Goal: Information Seeking & Learning: Learn about a topic

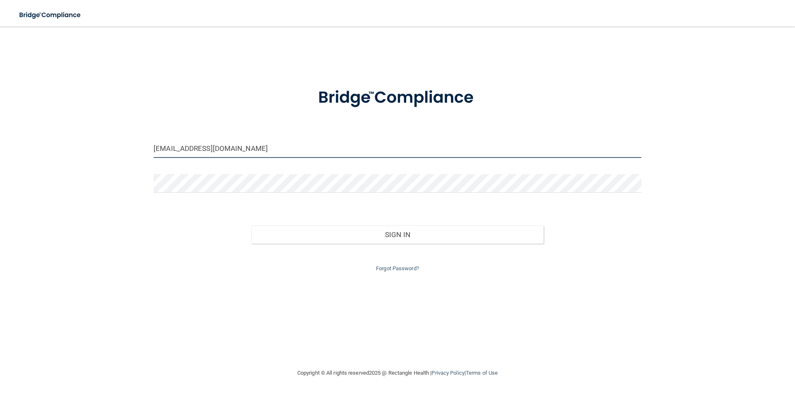
click at [338, 157] on input "jmaloney@abrightersmiledentalcare.com" at bounding box center [398, 148] width 488 height 19
click at [341, 154] on input "jmaloney@abrightersmiledentalcare.com" at bounding box center [398, 148] width 488 height 19
click at [162, 255] on div "Forgot Password?" at bounding box center [397, 258] width 500 height 30
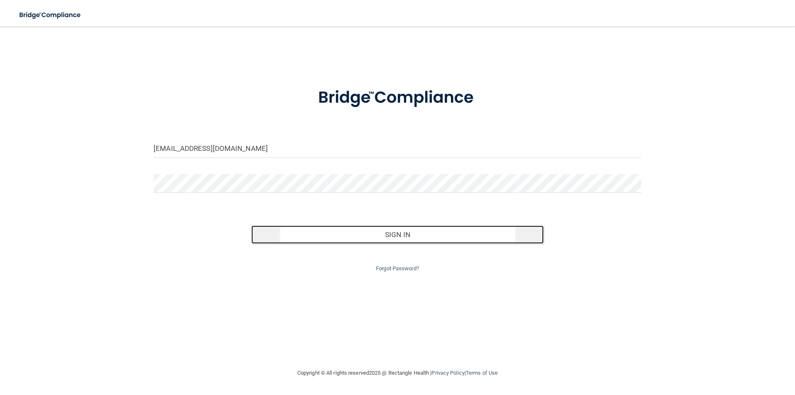
click at [383, 237] on button "Sign In" at bounding box center [397, 234] width 293 height 18
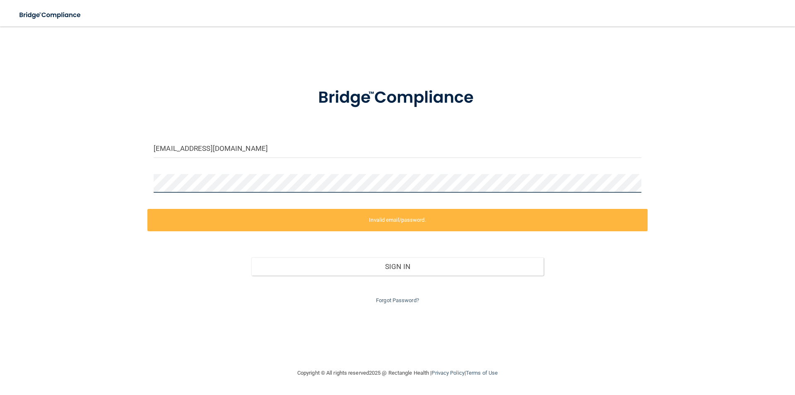
click at [124, 184] on div "twiesner@gmail.com Invalid email/password. You don't have permission to access …" at bounding box center [398, 197] width 762 height 325
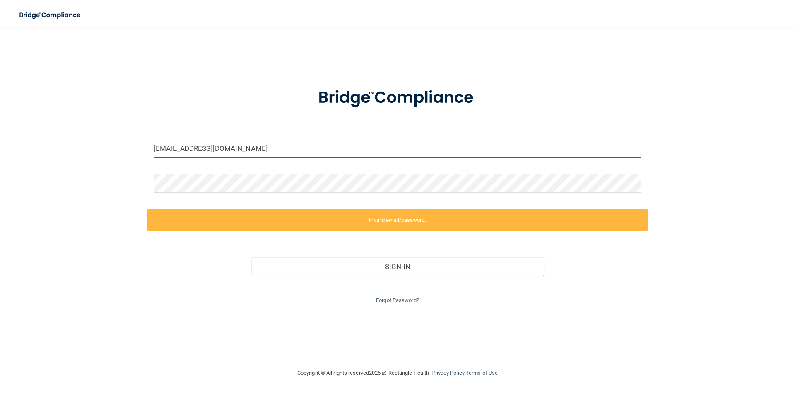
click at [157, 145] on input "twiesner@gmail.com" at bounding box center [398, 148] width 488 height 19
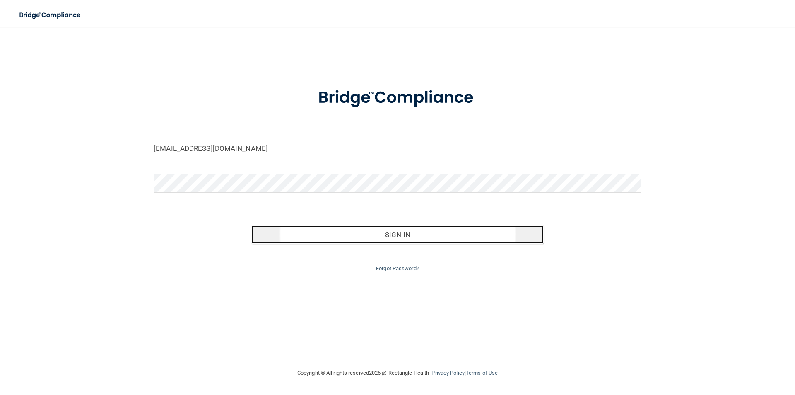
click at [429, 226] on button "Sign In" at bounding box center [397, 234] width 293 height 18
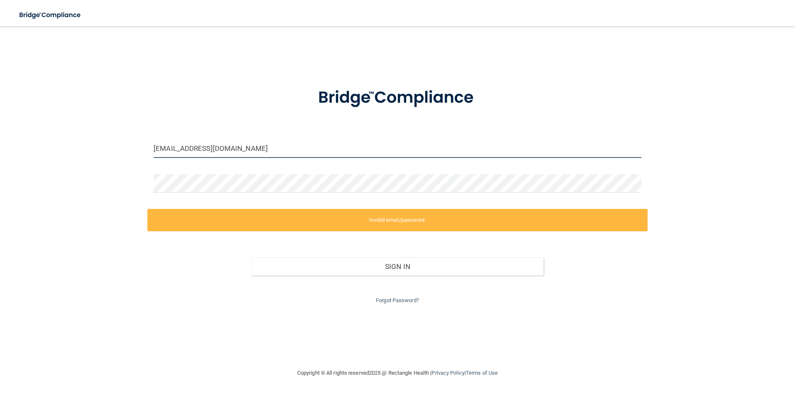
click at [253, 151] on input "Twiesner@gmail.com" at bounding box center [398, 148] width 488 height 19
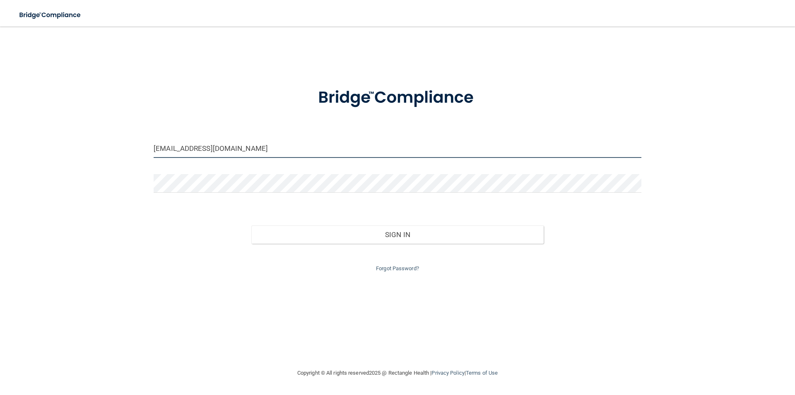
click at [251, 225] on button "Sign In" at bounding box center [397, 234] width 293 height 18
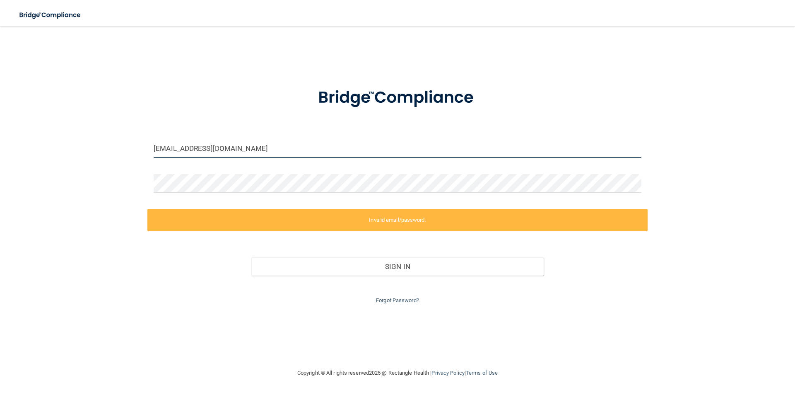
drag, startPoint x: 289, startPoint y: 149, endPoint x: 153, endPoint y: 149, distance: 135.4
click at [153, 149] on div "Twiesner@abrightersmiledentalcare.com" at bounding box center [397, 151] width 500 height 25
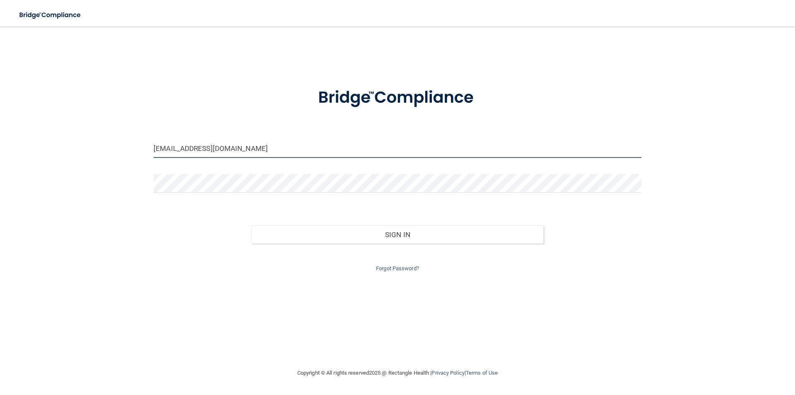
click at [232, 147] on input "twiesner@gmail.com" at bounding box center [398, 148] width 488 height 19
type input "[EMAIL_ADDRESS][DOMAIN_NAME]"
click at [398, 265] on link "Forgot Password?" at bounding box center [397, 268] width 43 height 6
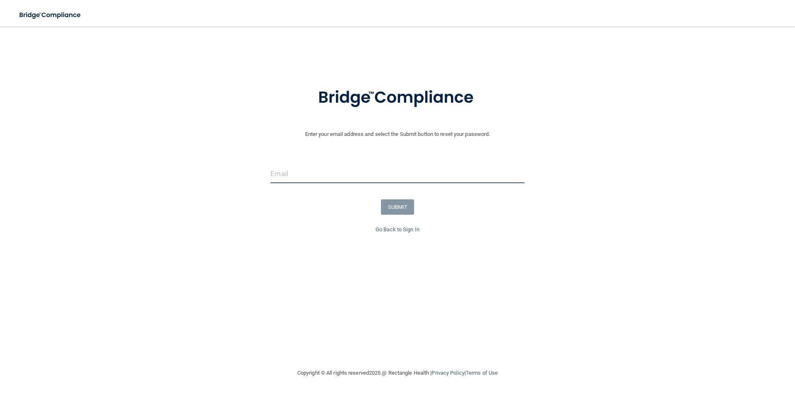
click at [298, 171] on input "email" at bounding box center [397, 173] width 254 height 19
type input "[EMAIL_ADDRESS][DOMAIN_NAME]"
click at [415, 209] on div "SUBMIT" at bounding box center [397, 206] width 799 height 15
click at [403, 209] on button "SUBMIT" at bounding box center [398, 206] width 34 height 15
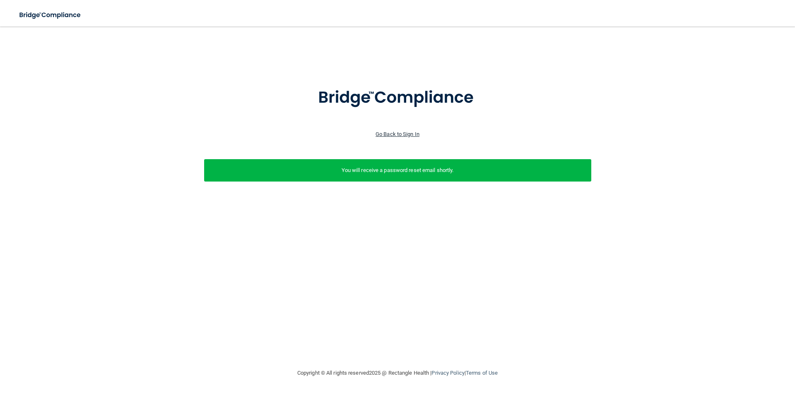
click at [398, 135] on link "Go Back to Sign In" at bounding box center [398, 134] width 44 height 6
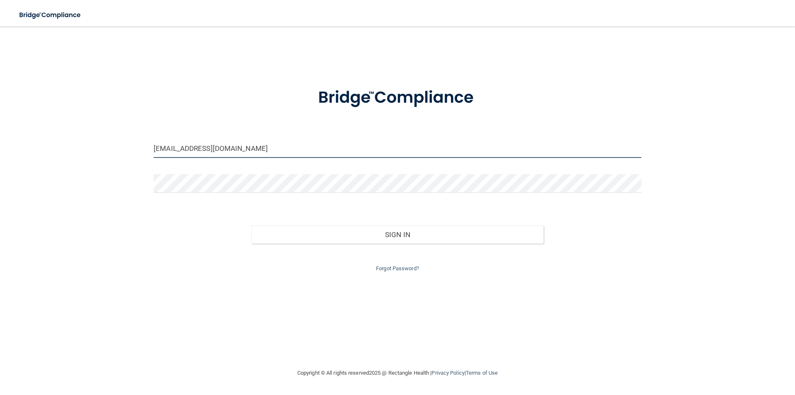
click at [255, 148] on input "jmaloney@abrightersmiledentalcare.com" at bounding box center [398, 148] width 488 height 19
click at [307, 149] on input "jmaloney@abrightersmiledentalcare.com" at bounding box center [398, 148] width 488 height 19
type input "[EMAIL_ADDRESS][DOMAIN_NAME]"
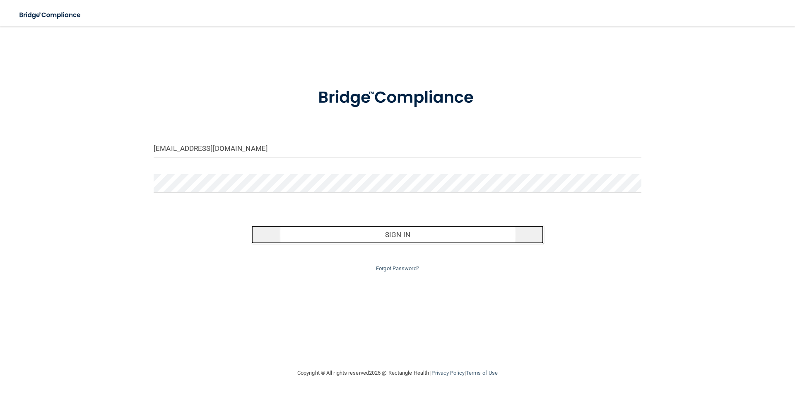
click at [388, 232] on button "Sign In" at bounding box center [397, 234] width 293 height 18
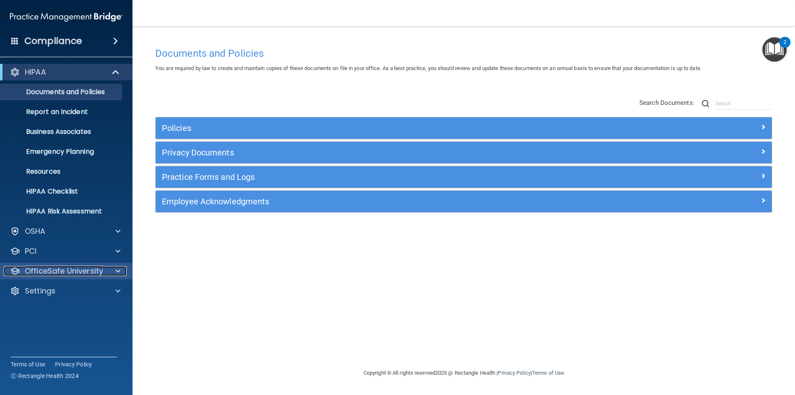
click at [84, 273] on p "OfficeSafe University" at bounding box center [64, 271] width 78 height 10
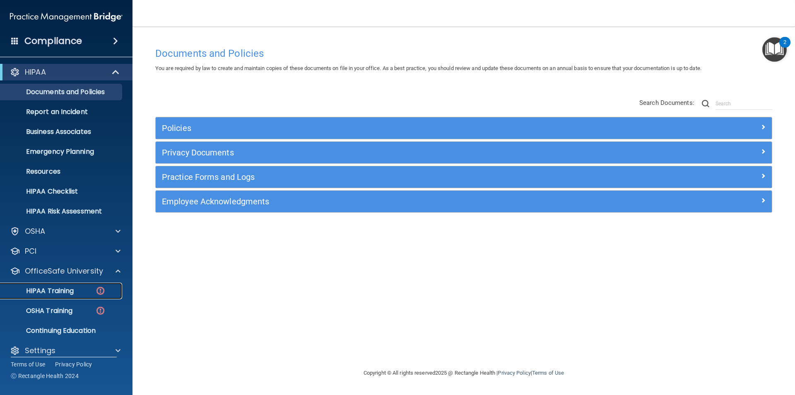
click at [79, 285] on link "HIPAA Training" at bounding box center [57, 290] width 130 height 17
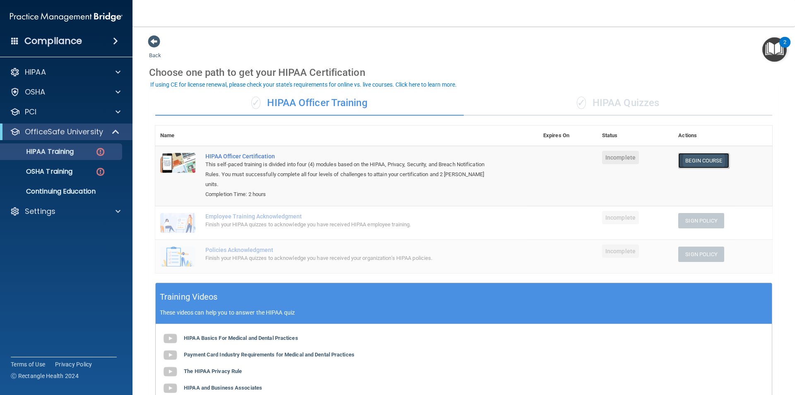
click at [695, 164] on link "Begin Course" at bounding box center [703, 160] width 51 height 15
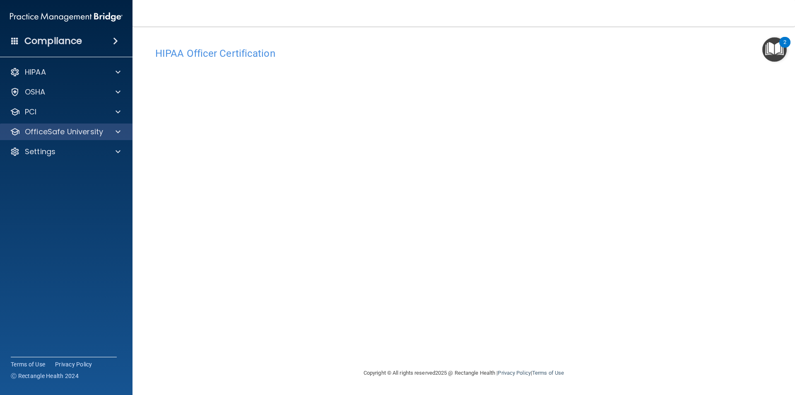
click at [87, 125] on div "OfficeSafe University" at bounding box center [66, 131] width 133 height 17
click at [119, 134] on span at bounding box center [118, 132] width 5 height 10
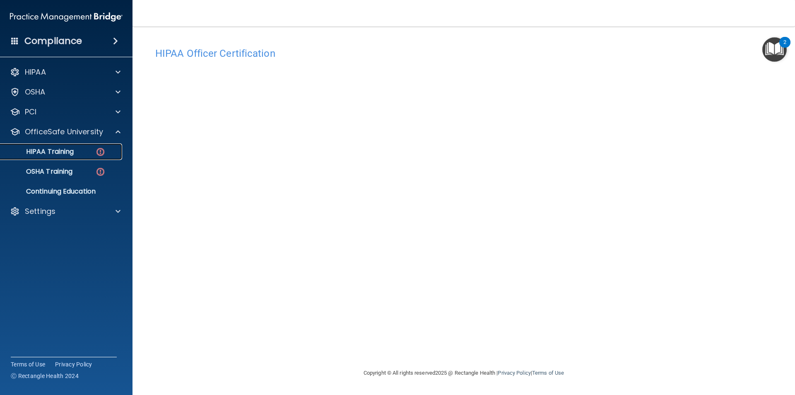
click at [24, 150] on p "HIPAA Training" at bounding box center [39, 151] width 68 height 8
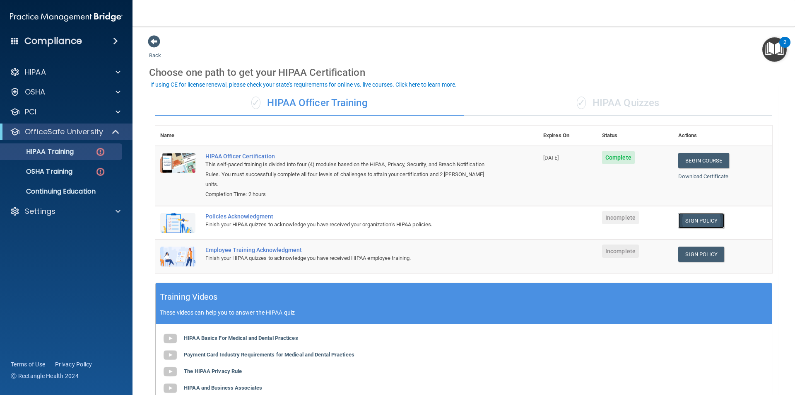
click at [686, 213] on link "Sign Policy" at bounding box center [701, 220] width 46 height 15
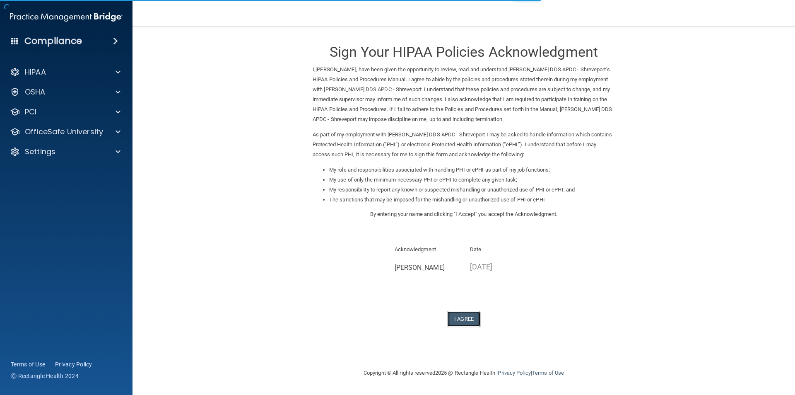
click at [457, 316] on button "I Agree" at bounding box center [463, 318] width 33 height 15
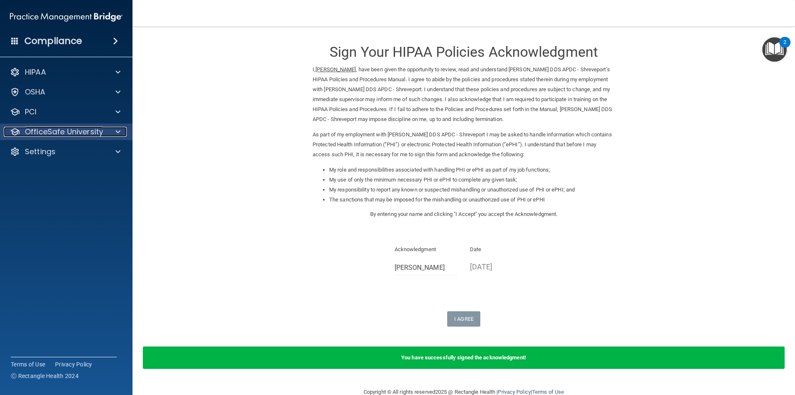
click at [69, 130] on p "OfficeSafe University" at bounding box center [64, 132] width 78 height 10
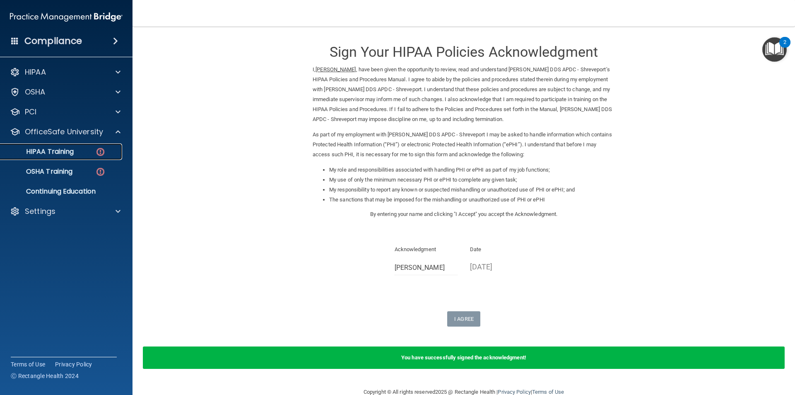
click at [68, 154] on p "HIPAA Training" at bounding box center [39, 151] width 68 height 8
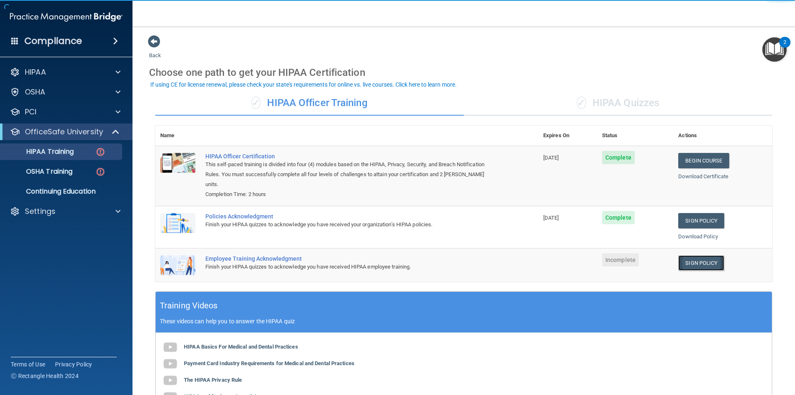
click at [687, 255] on link "Sign Policy" at bounding box center [701, 262] width 46 height 15
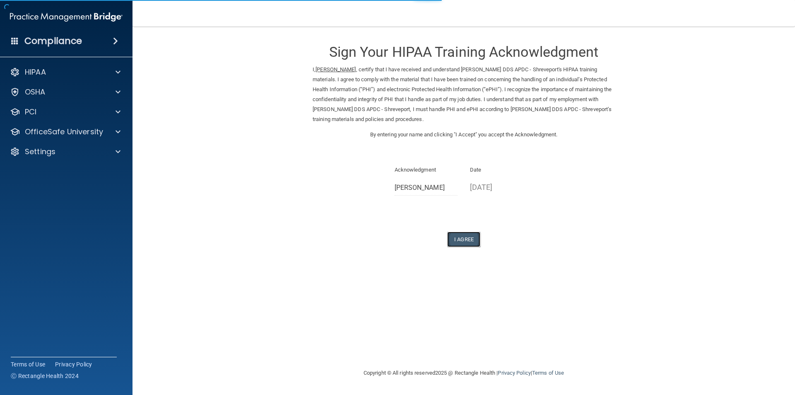
click at [461, 234] on button "I Agree" at bounding box center [463, 238] width 33 height 15
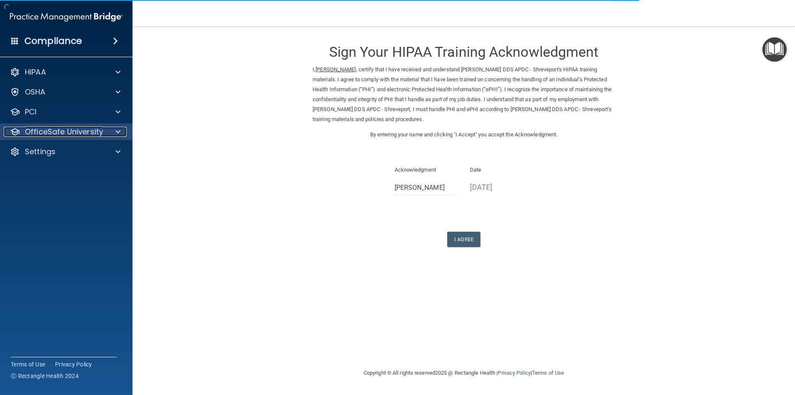
click at [42, 135] on p "OfficeSafe University" at bounding box center [64, 132] width 78 height 10
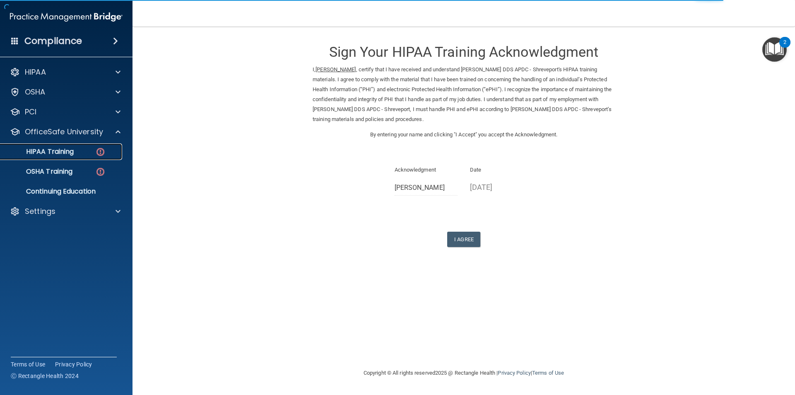
click at [51, 152] on p "HIPAA Training" at bounding box center [39, 151] width 68 height 8
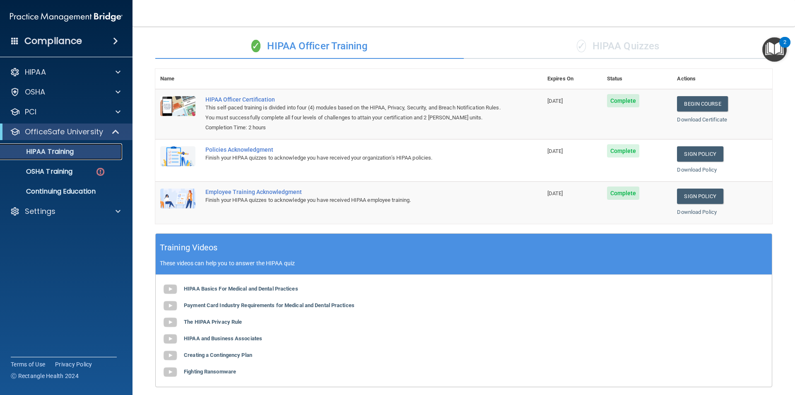
scroll to position [29, 0]
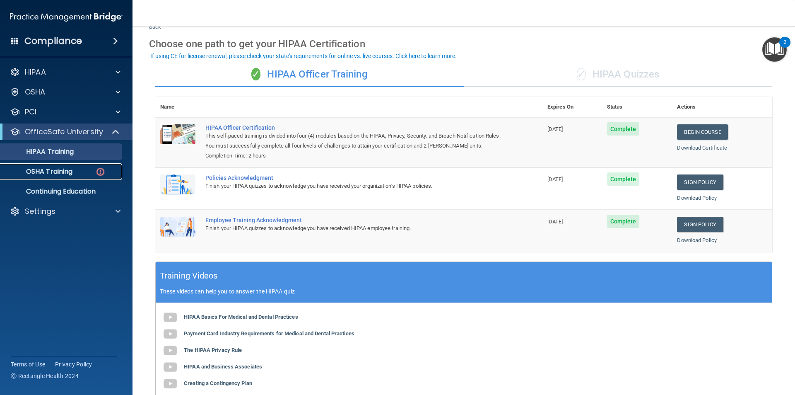
click at [51, 174] on p "OSHA Training" at bounding box center [38, 171] width 67 height 8
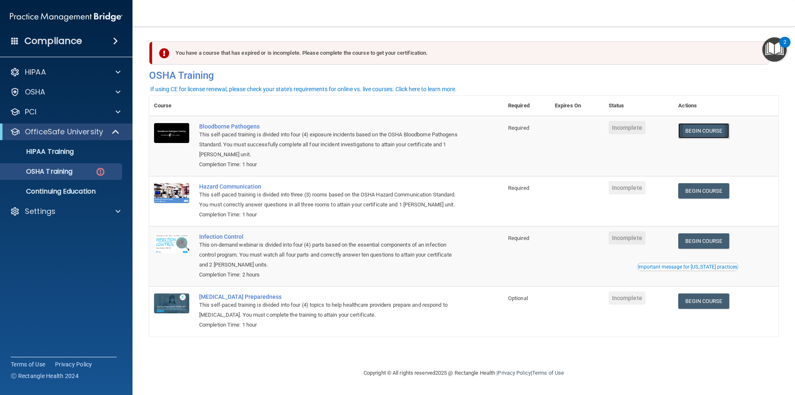
click at [705, 134] on link "Begin Course" at bounding box center [703, 130] width 51 height 15
